Goal: Task Accomplishment & Management: Complete application form

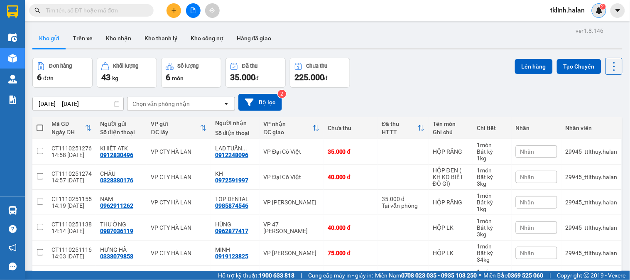
click at [600, 10] on img at bounding box center [598, 10] width 7 height 7
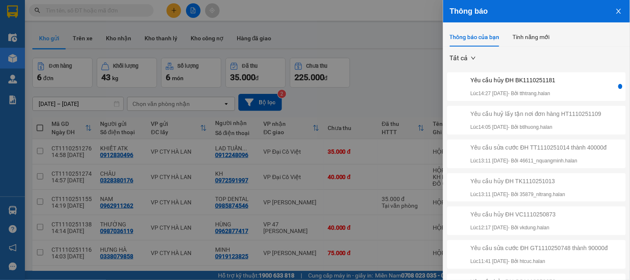
click at [524, 87] on div "Yêu cầu hủy ĐH BK1110251181 Lúc 14:27 11/10/2025 - Bởi tthtrang.halan" at bounding box center [512, 87] width 85 height 22
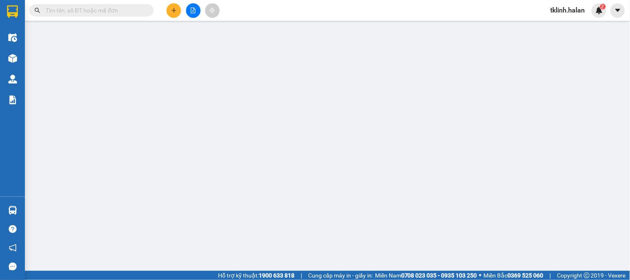
type input "0977173199"
type input "HỒNG"
type input "0984835988"
type input "Thắng"
type input "0"
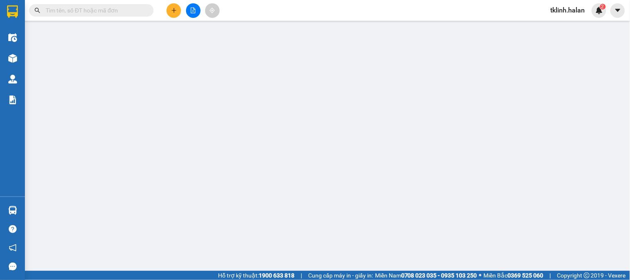
type input "55.000"
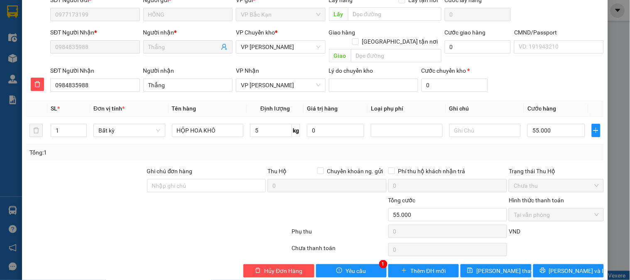
scroll to position [73, 0]
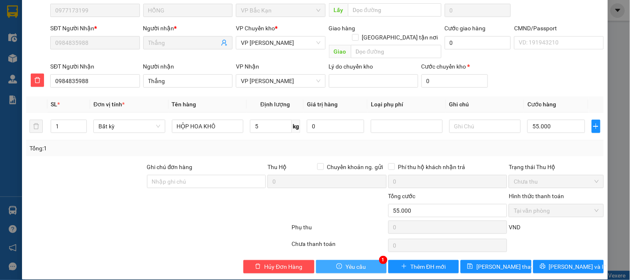
click at [368, 260] on button "Yêu cầu" at bounding box center [351, 266] width 71 height 13
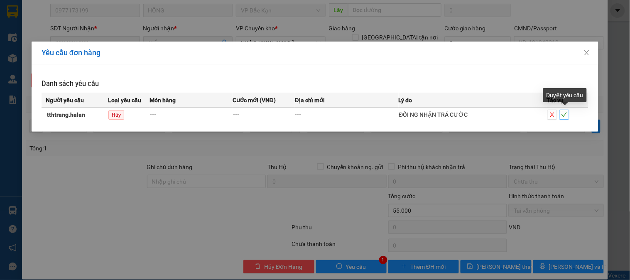
click at [563, 115] on icon "check" at bounding box center [564, 115] width 5 height 4
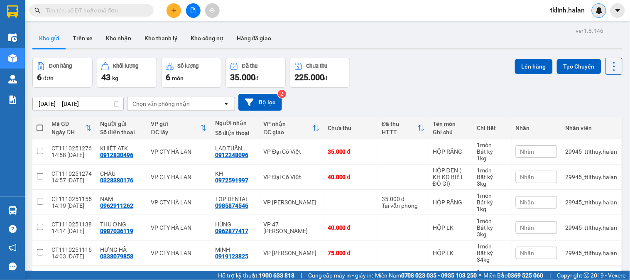
click at [596, 14] on img at bounding box center [598, 10] width 7 height 7
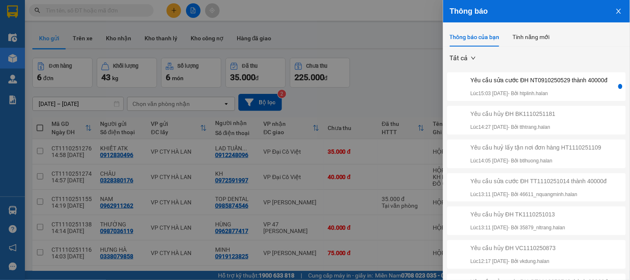
click at [519, 85] on div "Yêu cầu sửa cước ĐH NT0910250529 thành 40000đ" at bounding box center [538, 80] width 137 height 9
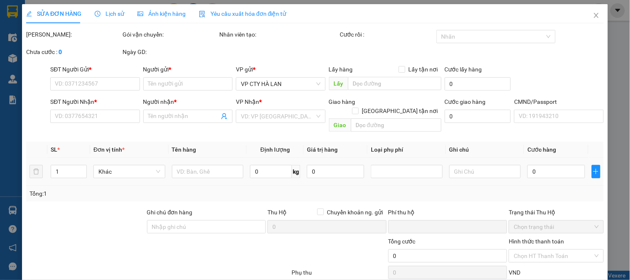
type input "0392996962"
type input "DŨNG"
type input "0967808966"
type input "QUẢNG sallystudio TN"
type input "0"
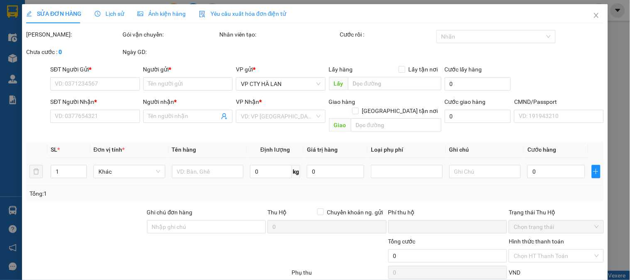
type input "35.000"
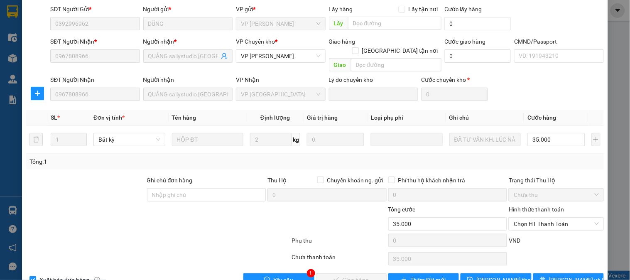
scroll to position [73, 0]
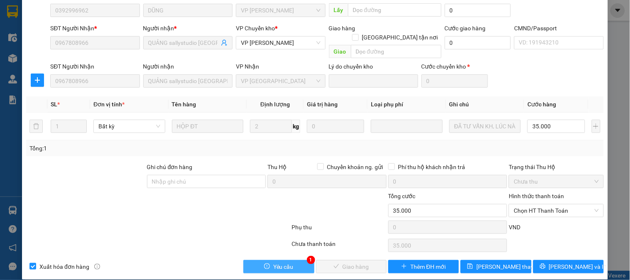
click at [300, 262] on button "Yêu cầu" at bounding box center [278, 266] width 71 height 13
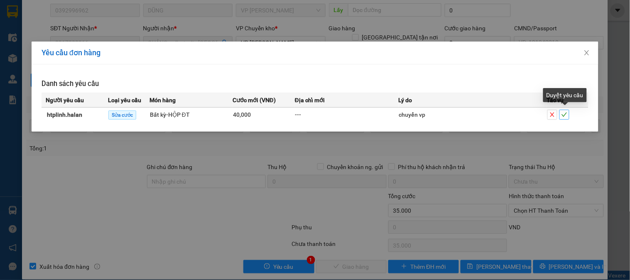
click at [565, 115] on icon "check" at bounding box center [564, 115] width 5 height 4
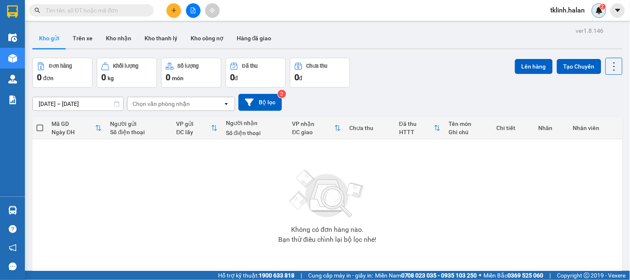
click at [599, 11] on img at bounding box center [598, 10] width 7 height 7
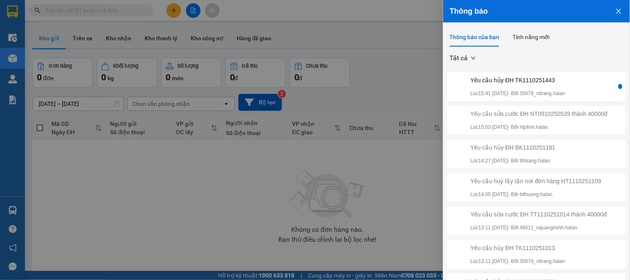
click at [557, 79] on div "Yêu cầu hủy ĐH TK1110251443" at bounding box center [517, 80] width 95 height 9
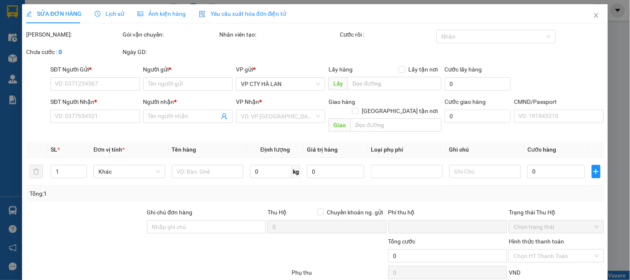
type input "0932367496"
type input "NGỌC"
type input "0707090682"
type input "HƯƠNG"
type input "0"
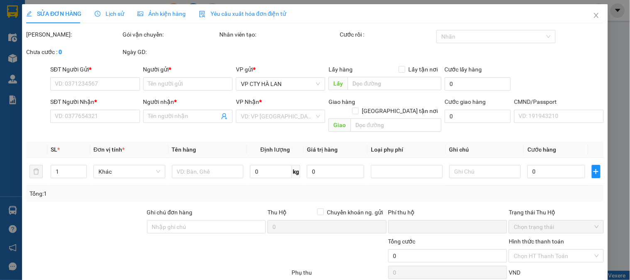
type input "150.000"
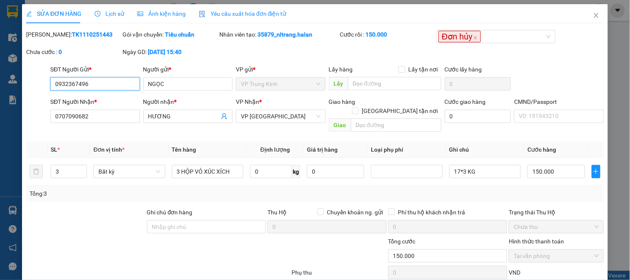
click at [89, 87] on input "0932367496" at bounding box center [94, 83] width 89 height 13
click at [593, 15] on icon "close" at bounding box center [596, 15] width 7 height 7
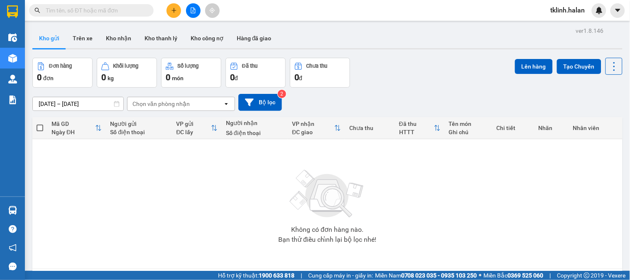
click at [131, 9] on input "text" at bounding box center [95, 10] width 98 height 9
paste input "0932367496"
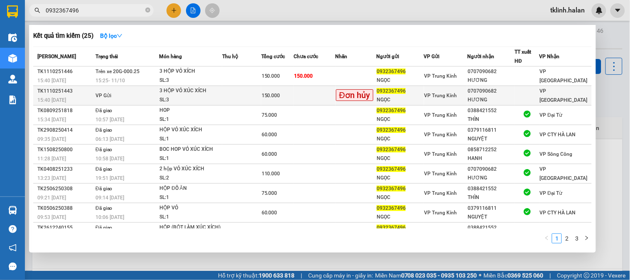
type input "0932367496"
click at [322, 93] on td at bounding box center [315, 96] width 42 height 20
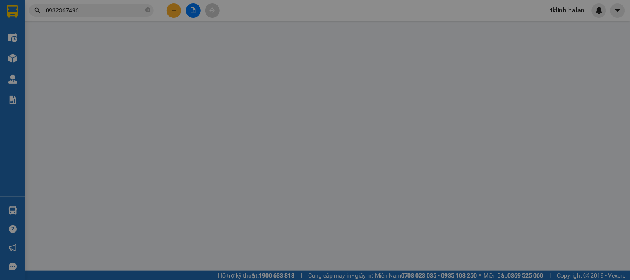
type input "0932367496"
type input "NGỌC"
type input "0707090682"
type input "HƯƠNG"
type input "0"
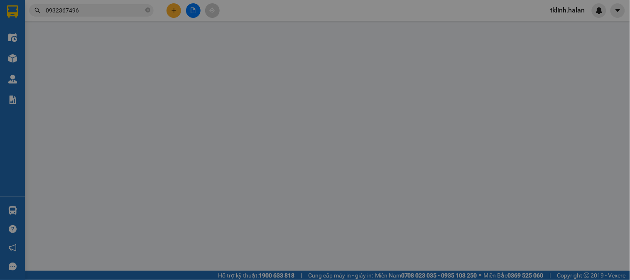
type input "150.000"
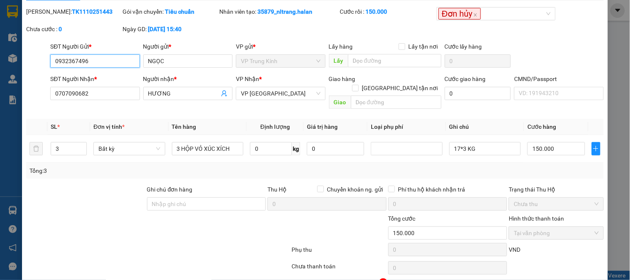
scroll to position [46, 0]
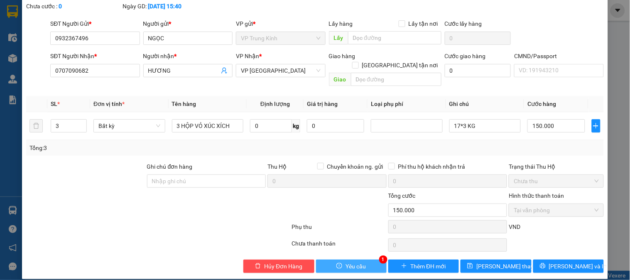
click at [365, 260] on button "Yêu cầu" at bounding box center [351, 266] width 71 height 13
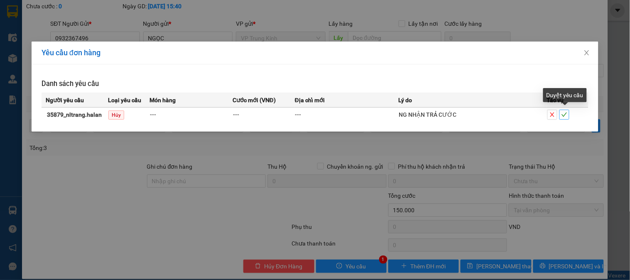
click at [565, 115] on icon "check" at bounding box center [564, 115] width 6 height 6
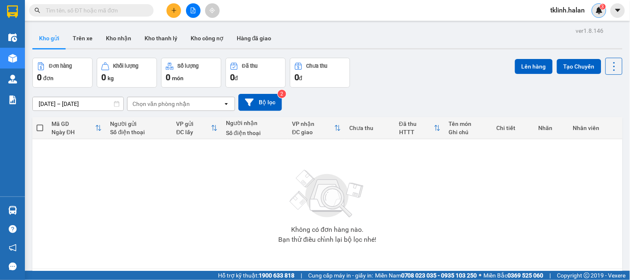
click at [603, 12] on div "3" at bounding box center [599, 10] width 15 height 15
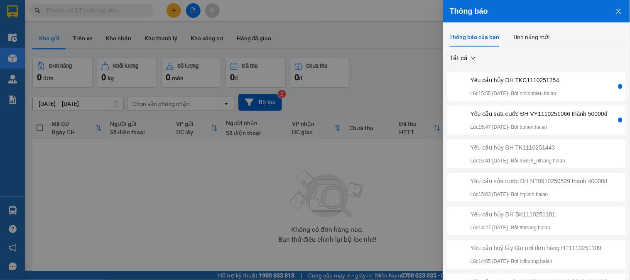
click at [562, 118] on div "Yêu cầu sửa cước ĐH VY1110251066 thành 50000đ" at bounding box center [538, 113] width 137 height 9
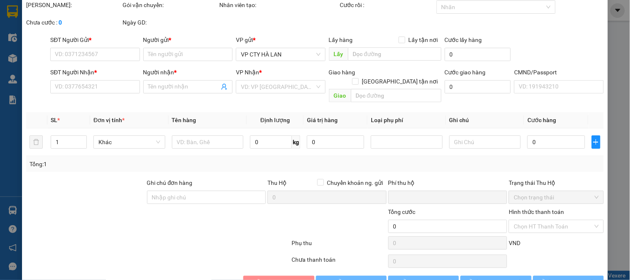
type input "0363383338"
type input "DC AUTO"
type input "0962532386"
type input "Viêt Anh AUTO PHÚ BÌNH"
type input "0"
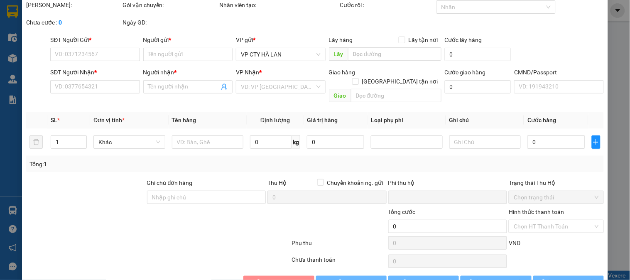
type input "35.000"
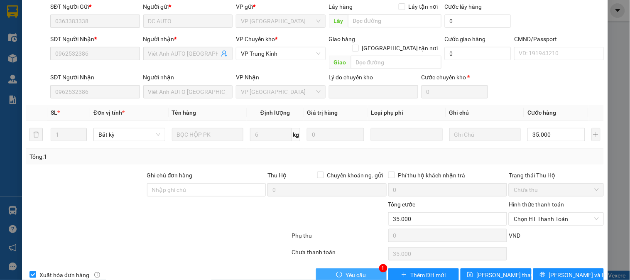
scroll to position [82, 0]
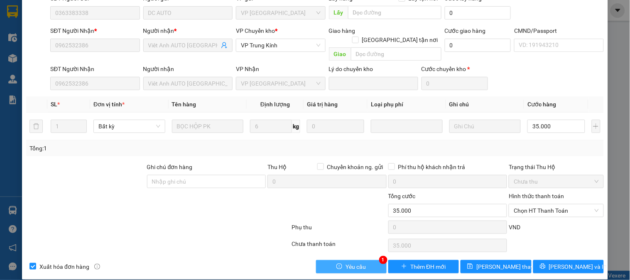
click at [359, 262] on span "Yêu cầu" at bounding box center [355, 266] width 20 height 9
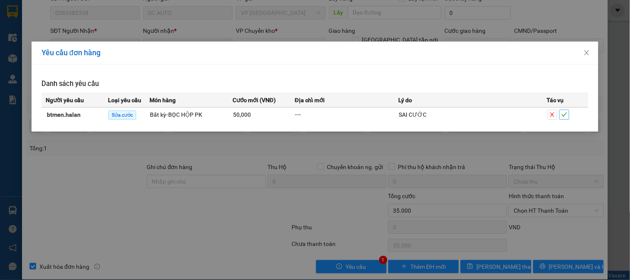
click at [566, 115] on icon "check" at bounding box center [564, 115] width 6 height 6
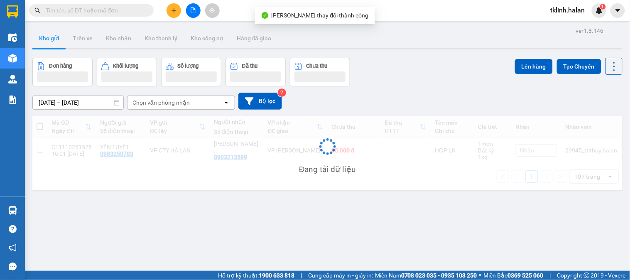
click at [600, 8] on sup "1" at bounding box center [603, 7] width 6 height 6
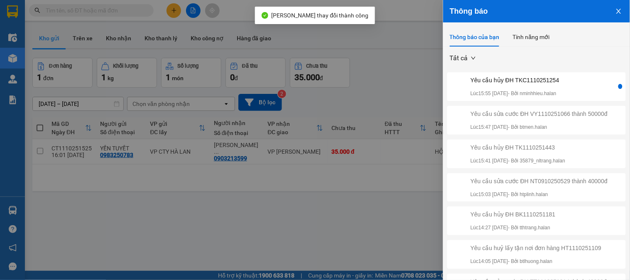
click at [559, 92] on p "Lúc 15:55 11/10/2025 - Bởi nminhhieu.halan" at bounding box center [514, 94] width 89 height 8
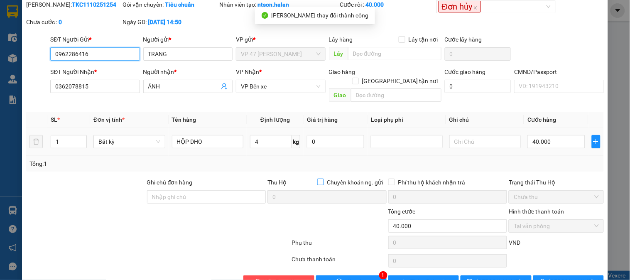
scroll to position [46, 0]
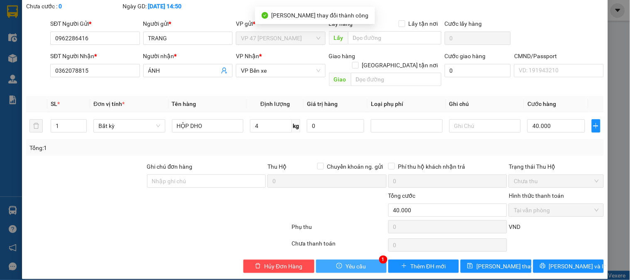
click at [350, 262] on span "Yêu cầu" at bounding box center [355, 266] width 20 height 9
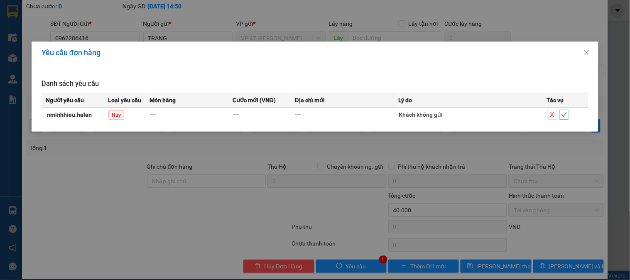
click at [569, 116] on span "check" at bounding box center [564, 115] width 9 height 6
